Goal: Check status

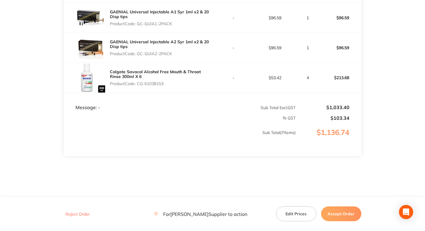
scroll to position [306, 0]
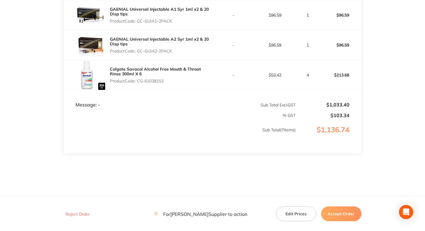
click at [160, 17] on div "GAENIAL Universal Injectable A1 Syr 1ml x2 & 20 Disp tips Product Code: GC-GUIA…" at bounding box center [161, 14] width 103 height 21
click at [159, 17] on div "GAENIAL Universal Injectable A1 Syr 1ml x2 & 20 Disp tips Product Code: GC-GUIA…" at bounding box center [161, 14] width 103 height 21
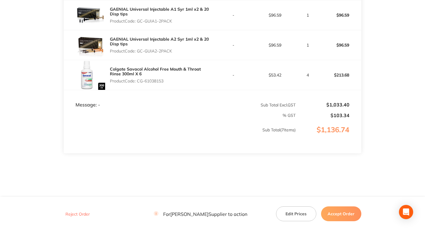
click at [156, 20] on p "Product Code: GC-GUIA1-2PACK" at bounding box center [161, 21] width 103 height 5
copy p "Product Code: GC-GUIA1-2PACK"
click at [139, 19] on p "Product Code: GC-GUIA1-2PACK" at bounding box center [161, 21] width 103 height 5
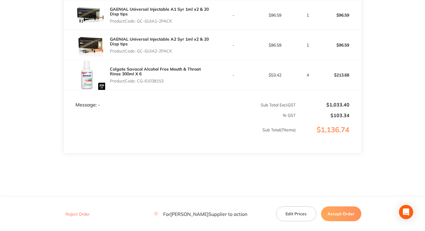
drag, startPoint x: 139, startPoint y: 19, endPoint x: 176, endPoint y: 19, distance: 36.7
click at [176, 19] on p "Product Code: GC-GUIA1-2PACK" at bounding box center [161, 21] width 103 height 5
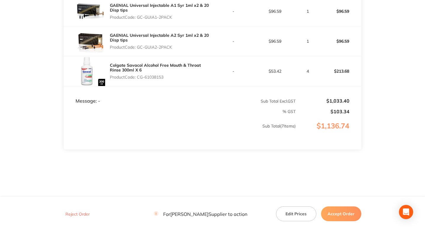
click at [202, 107] on td "% GST" at bounding box center [180, 109] width 232 height 10
